Goal: Task Accomplishment & Management: Manage account settings

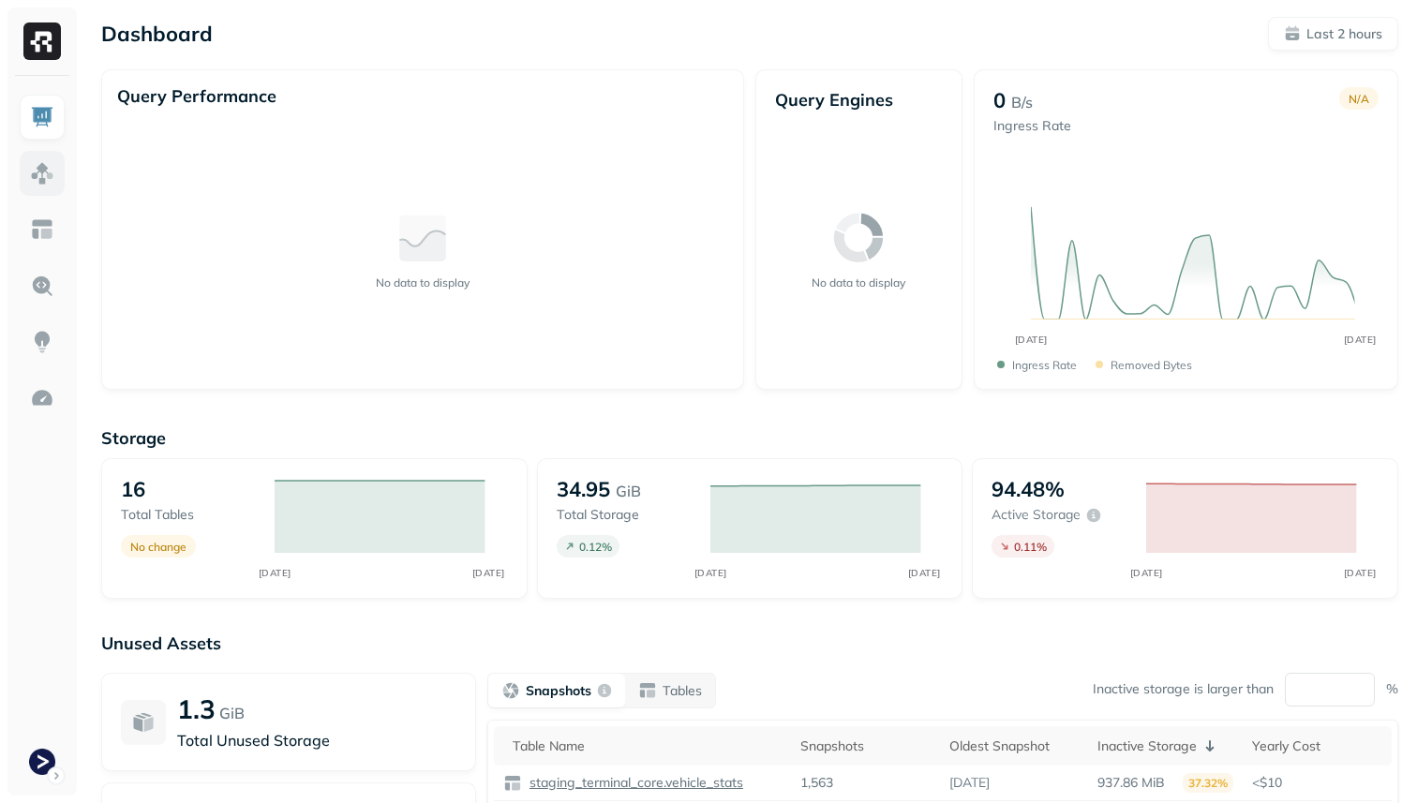
click at [46, 176] on img at bounding box center [42, 173] width 24 height 24
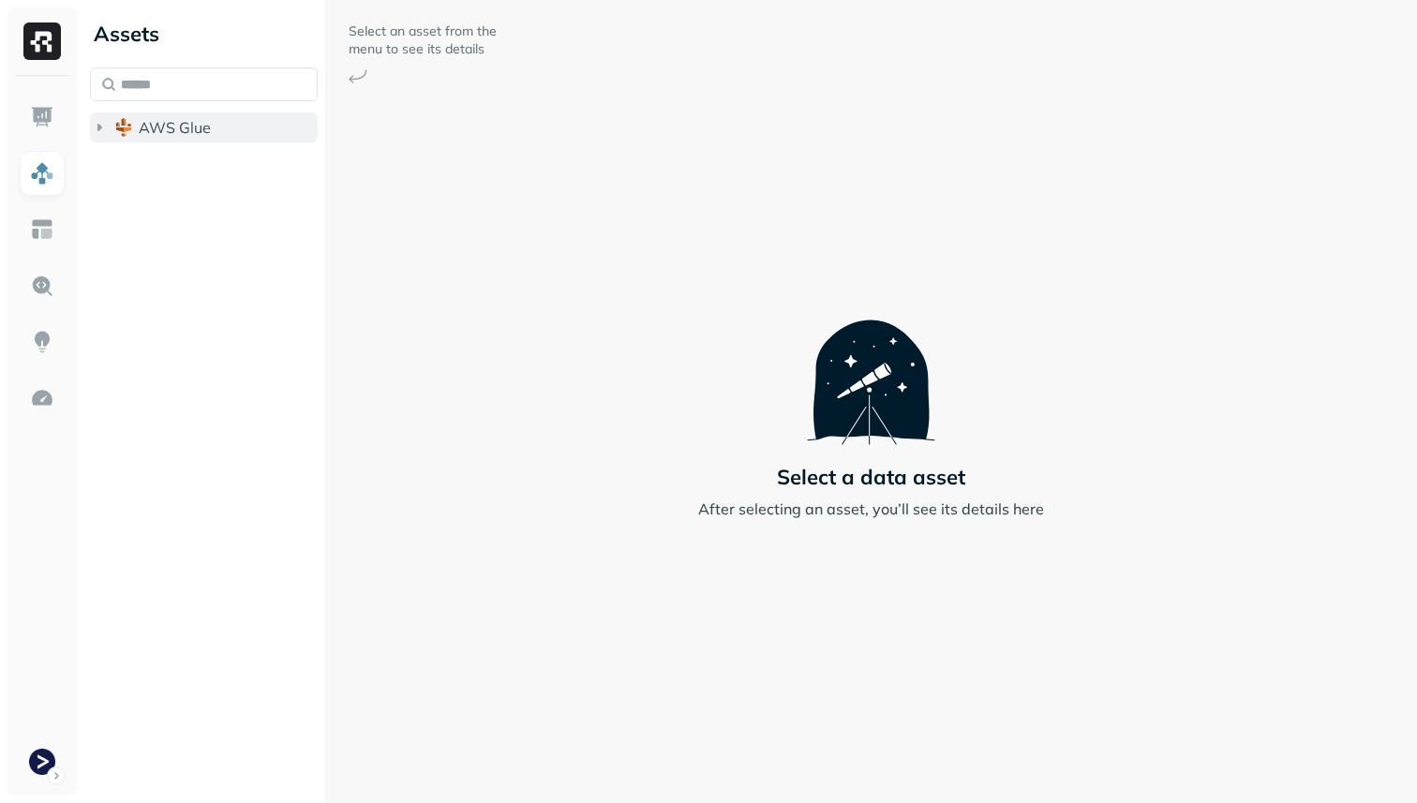
click at [159, 130] on span "AWS Glue" at bounding box center [175, 127] width 72 height 19
click at [159, 165] on span "staging_terminal_core" at bounding box center [235, 163] width 156 height 19
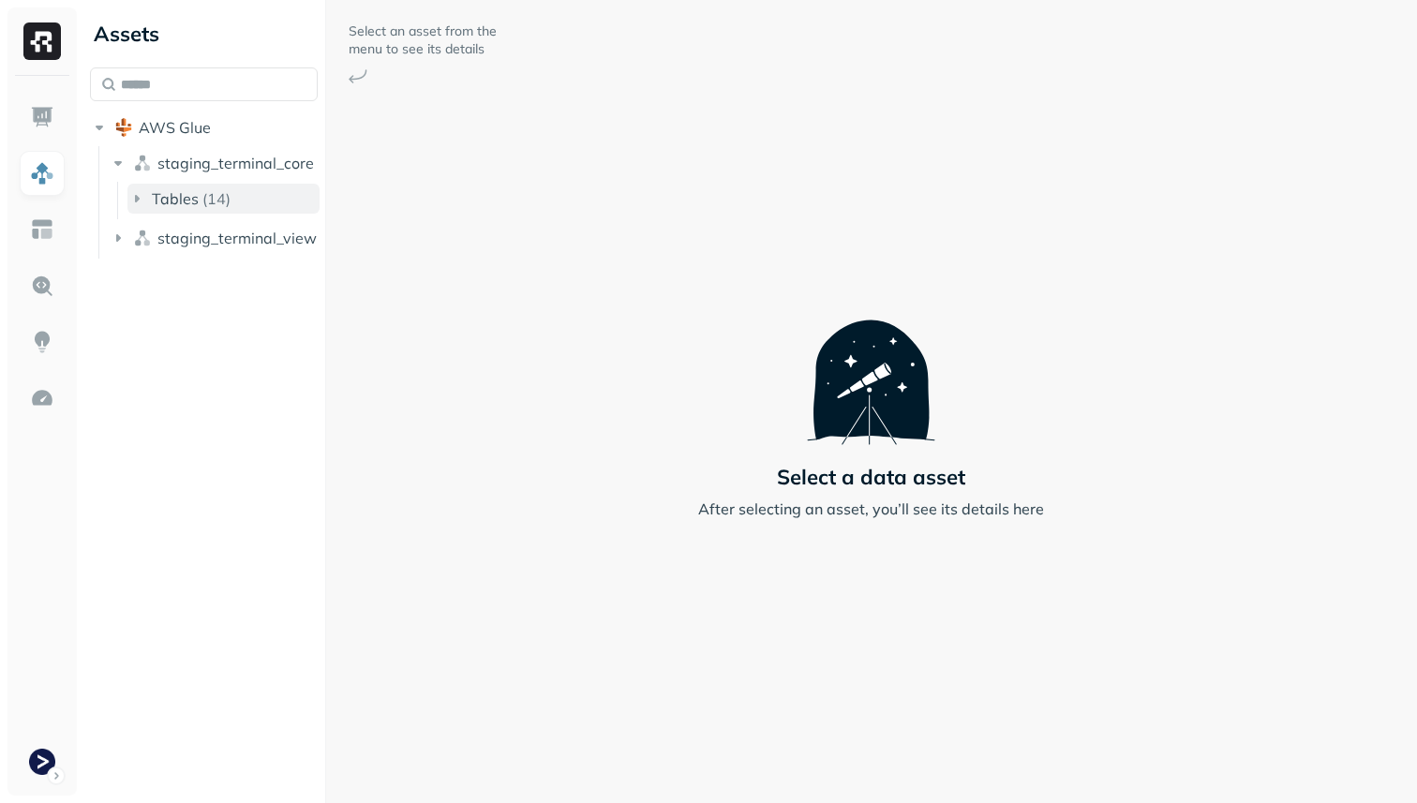
click at [184, 196] on span "Tables" at bounding box center [175, 198] width 47 height 19
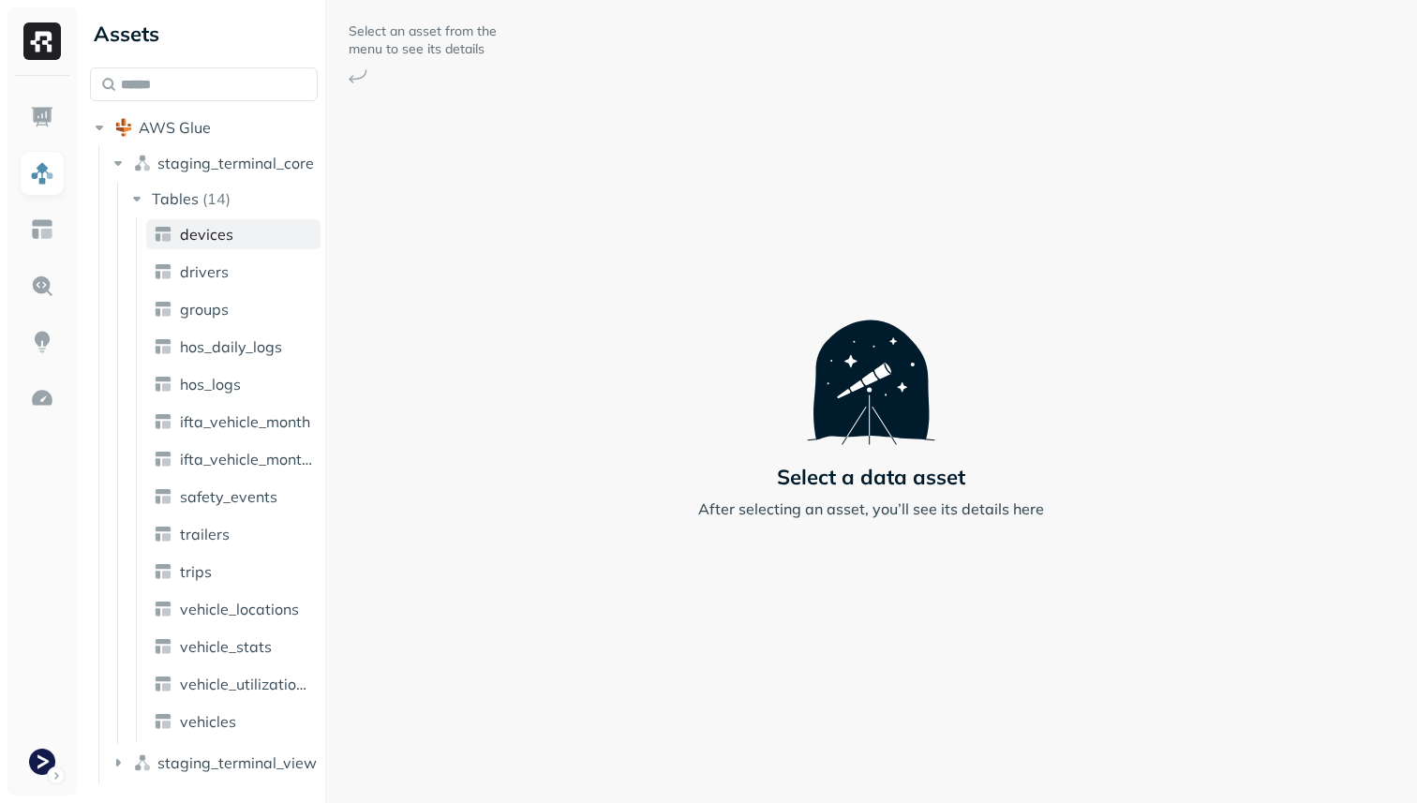
click at [192, 238] on span "devices" at bounding box center [206, 234] width 53 height 19
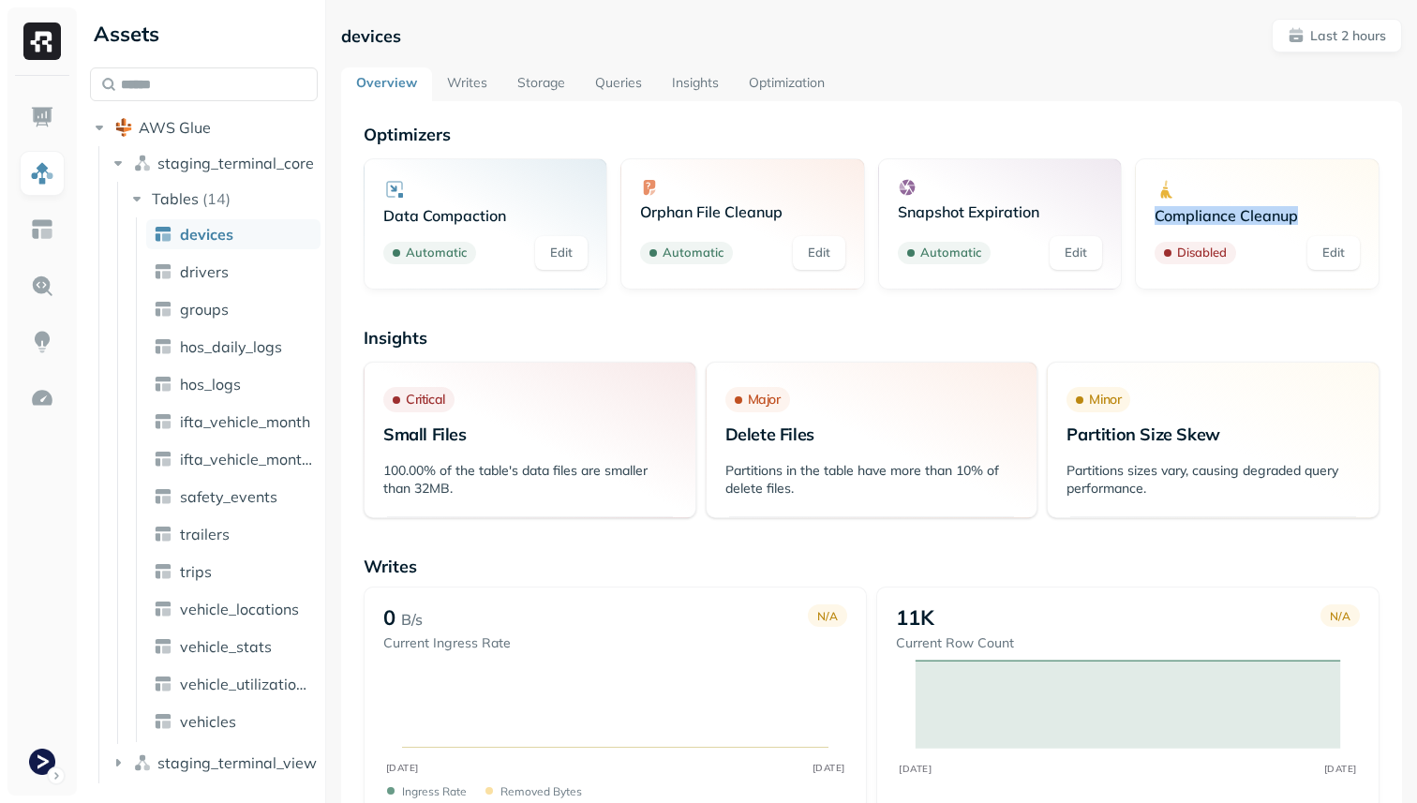
drag, startPoint x: 1315, startPoint y: 212, endPoint x: 1151, endPoint y: 212, distance: 164.0
click at [1151, 212] on div "Compliance Cleanup Disabled Edit" at bounding box center [1257, 223] width 245 height 131
copy p "Compliance Cleanup"
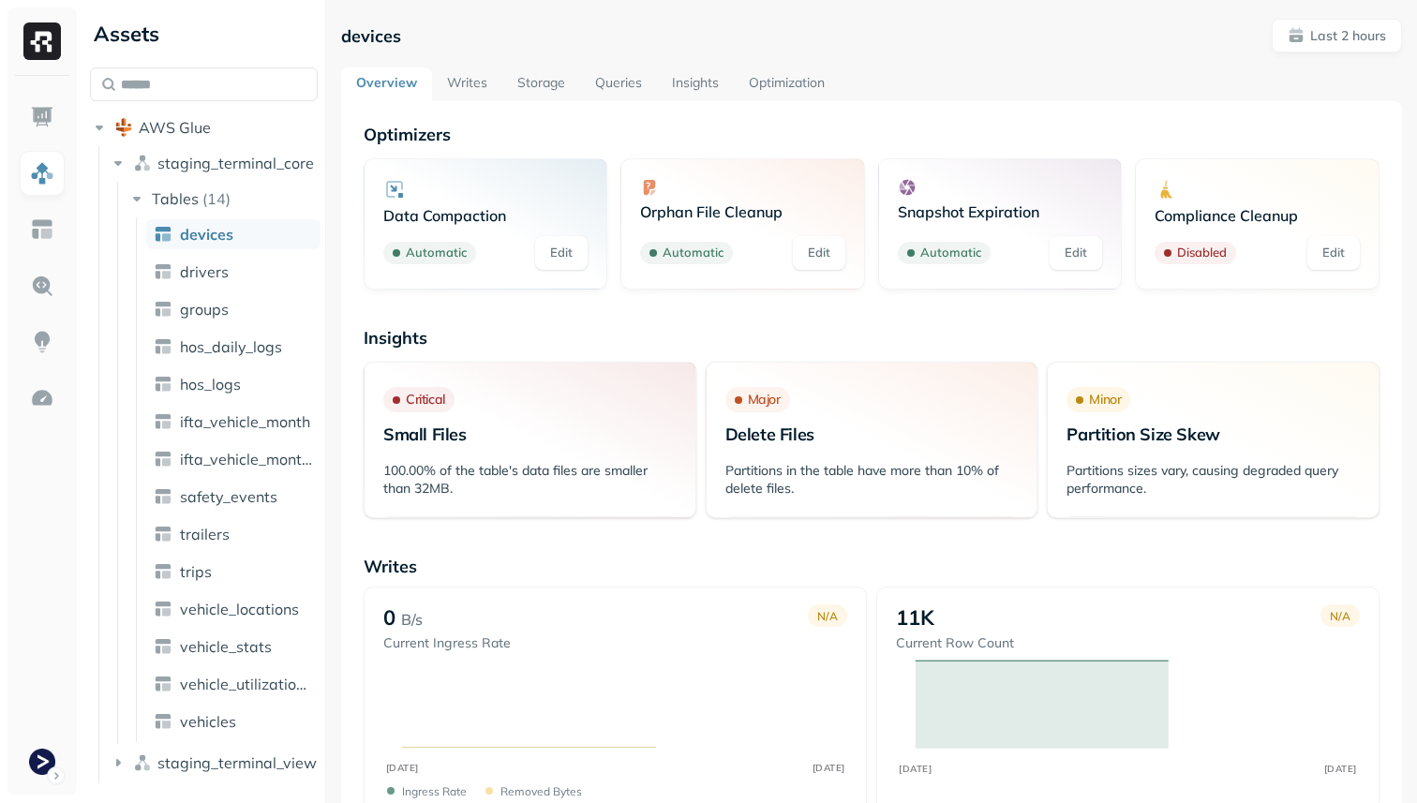
click at [1176, 218] on p "Compliance Cleanup" at bounding box center [1256, 215] width 205 height 19
click at [1186, 252] on p "Disabled" at bounding box center [1202, 253] width 50 height 19
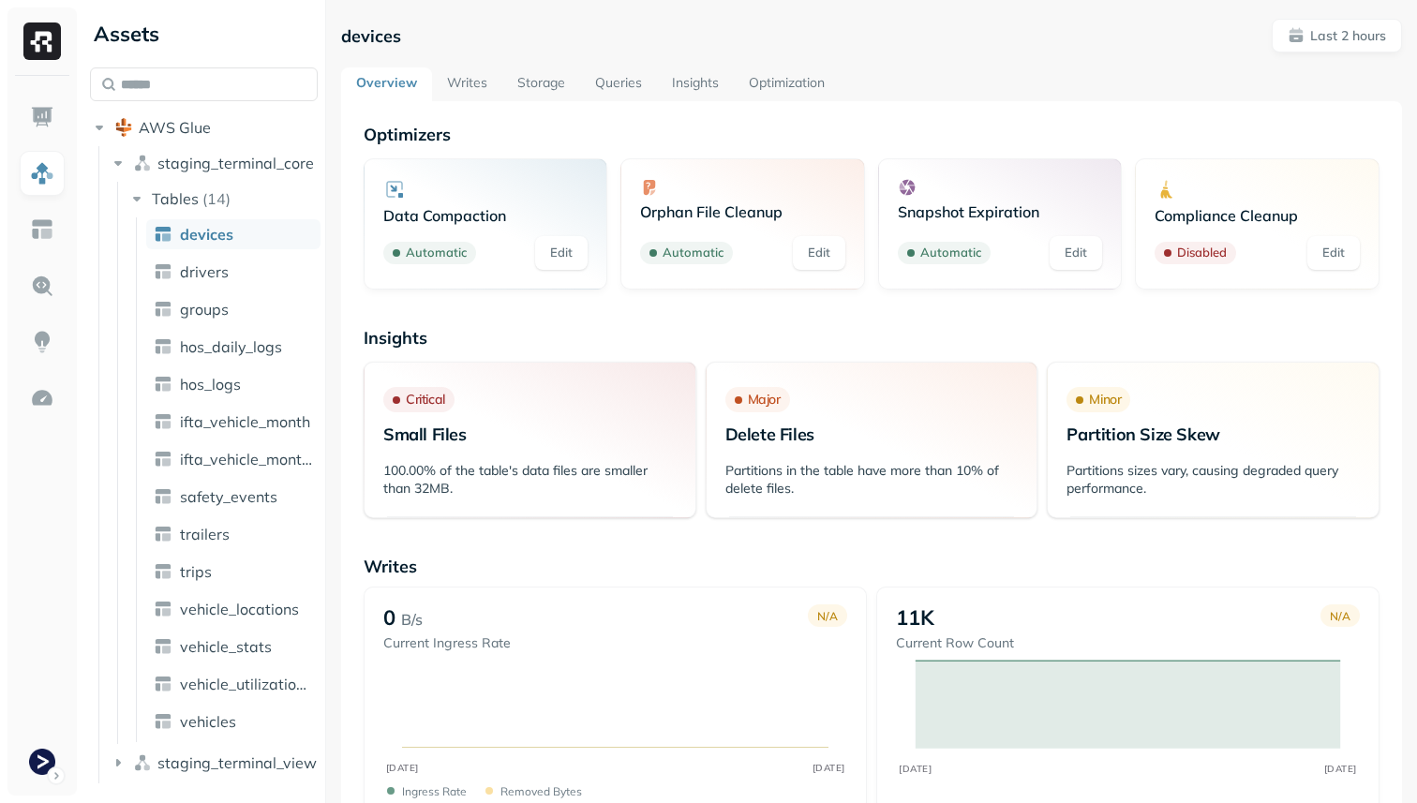
click at [482, 466] on p "100.00% of the table's data files are smaller than 32MB." at bounding box center [529, 480] width 293 height 36
click at [453, 433] on p "Small Files" at bounding box center [529, 435] width 293 height 22
click at [481, 434] on p "Small Files" at bounding box center [529, 435] width 293 height 22
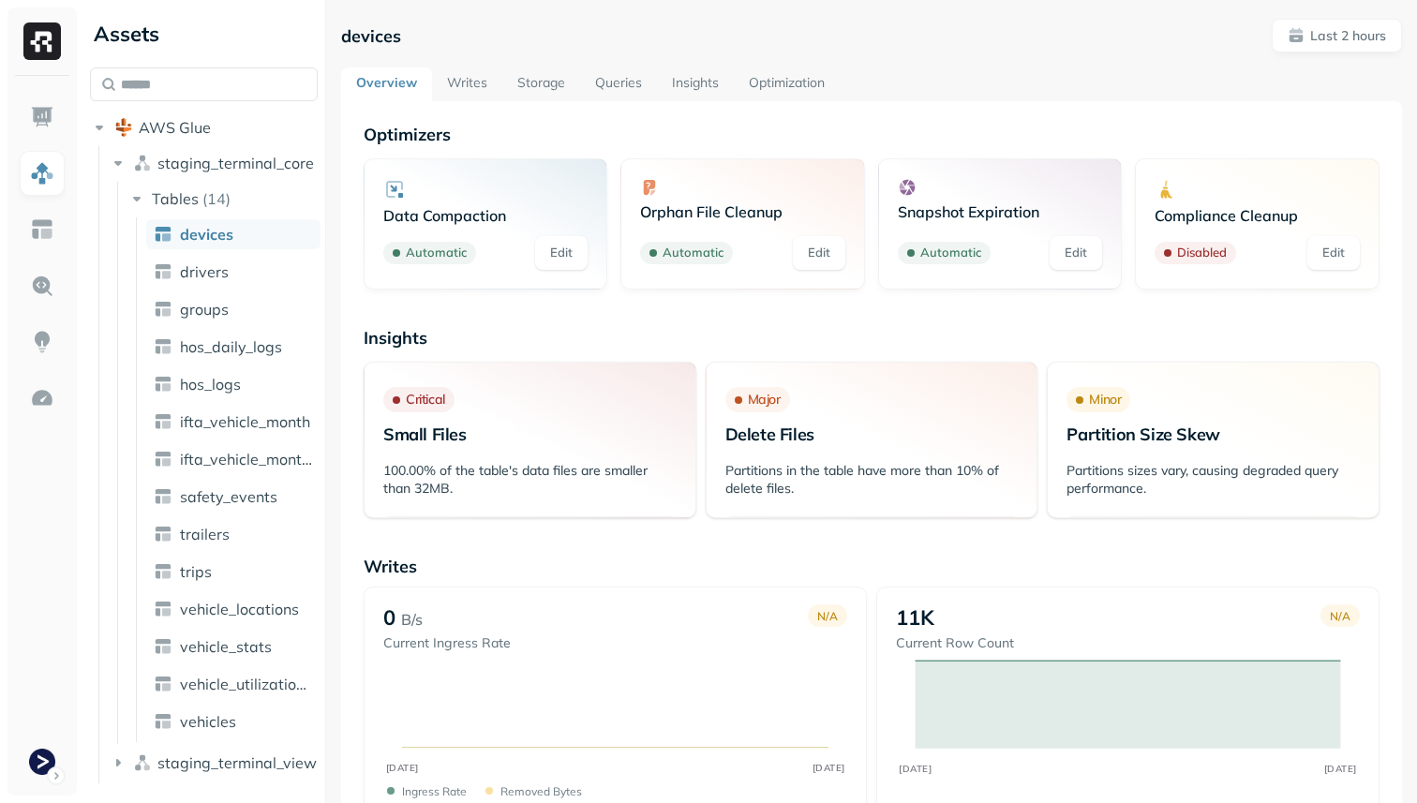
click at [1234, 239] on div "Disabled Edit" at bounding box center [1256, 253] width 205 height 34
click at [1212, 257] on p "Disabled" at bounding box center [1202, 253] width 50 height 19
click at [1324, 249] on link "Edit" at bounding box center [1333, 253] width 52 height 34
click at [49, 768] on html "Assets AWS Glue staging_terminal_core Tables ( 14 ) devices drivers groups hos_…" at bounding box center [708, 401] width 1417 height 803
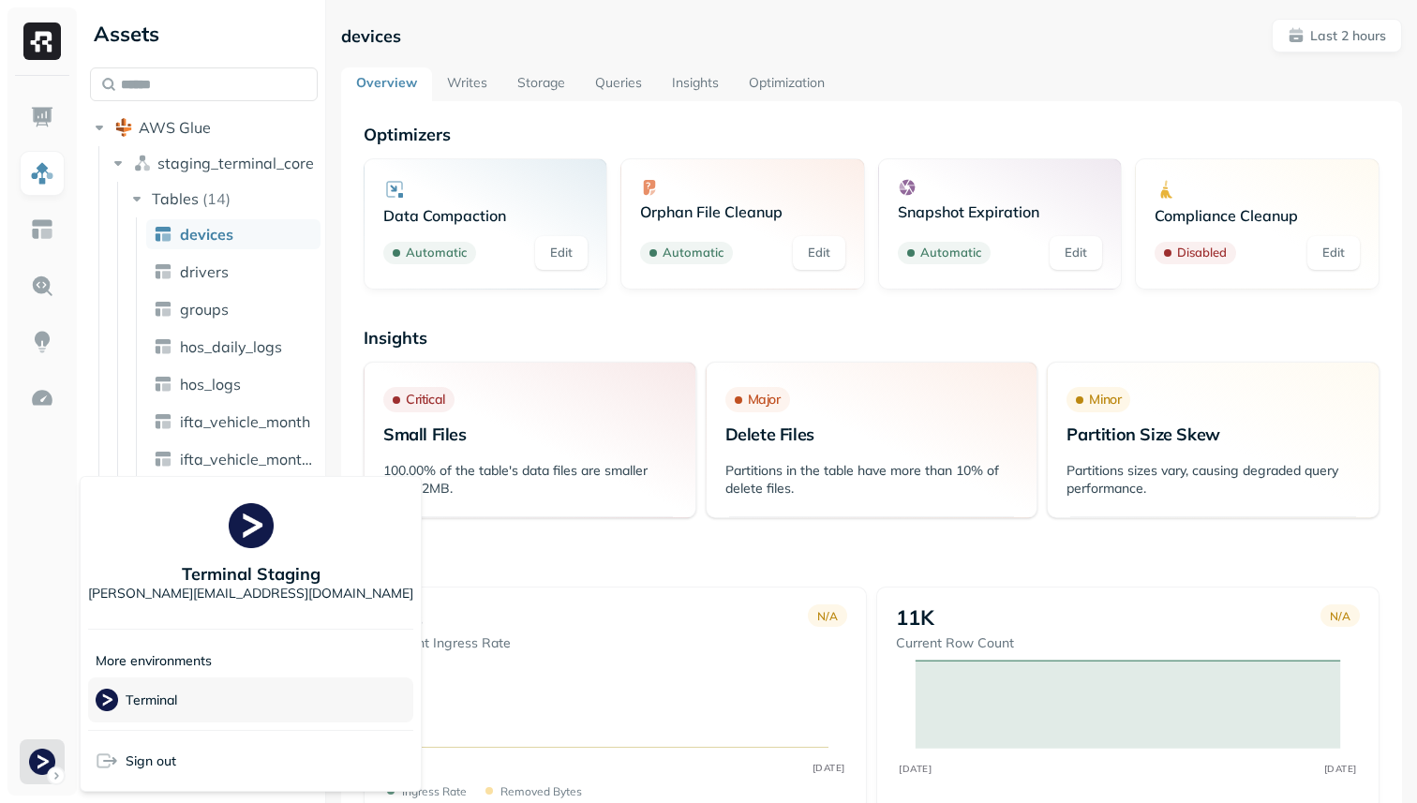
click at [153, 700] on p "Terminal" at bounding box center [152, 700] width 52 height 18
